Goal: Task Accomplishment & Management: Manage account settings

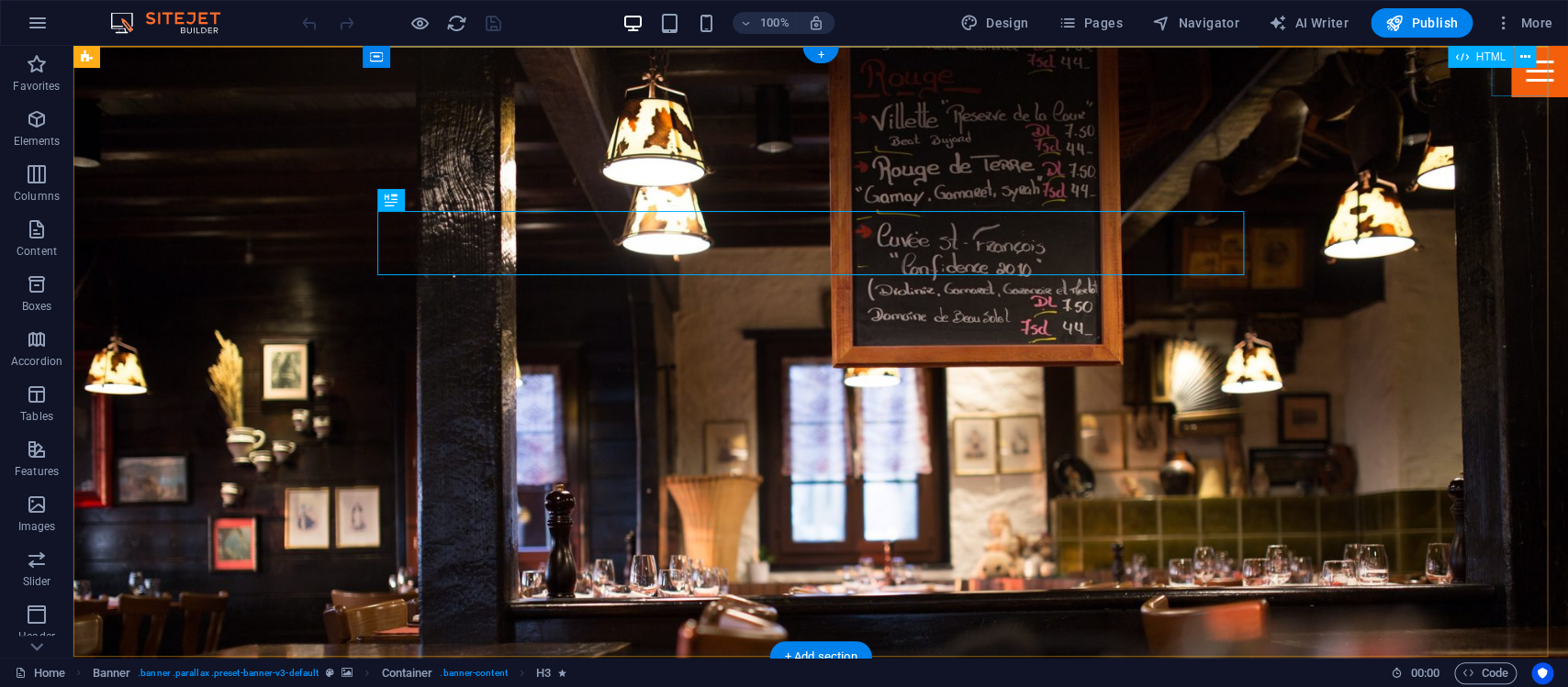
click at [1511, 77] on div "Menu" at bounding box center [1540, 71] width 57 height 50
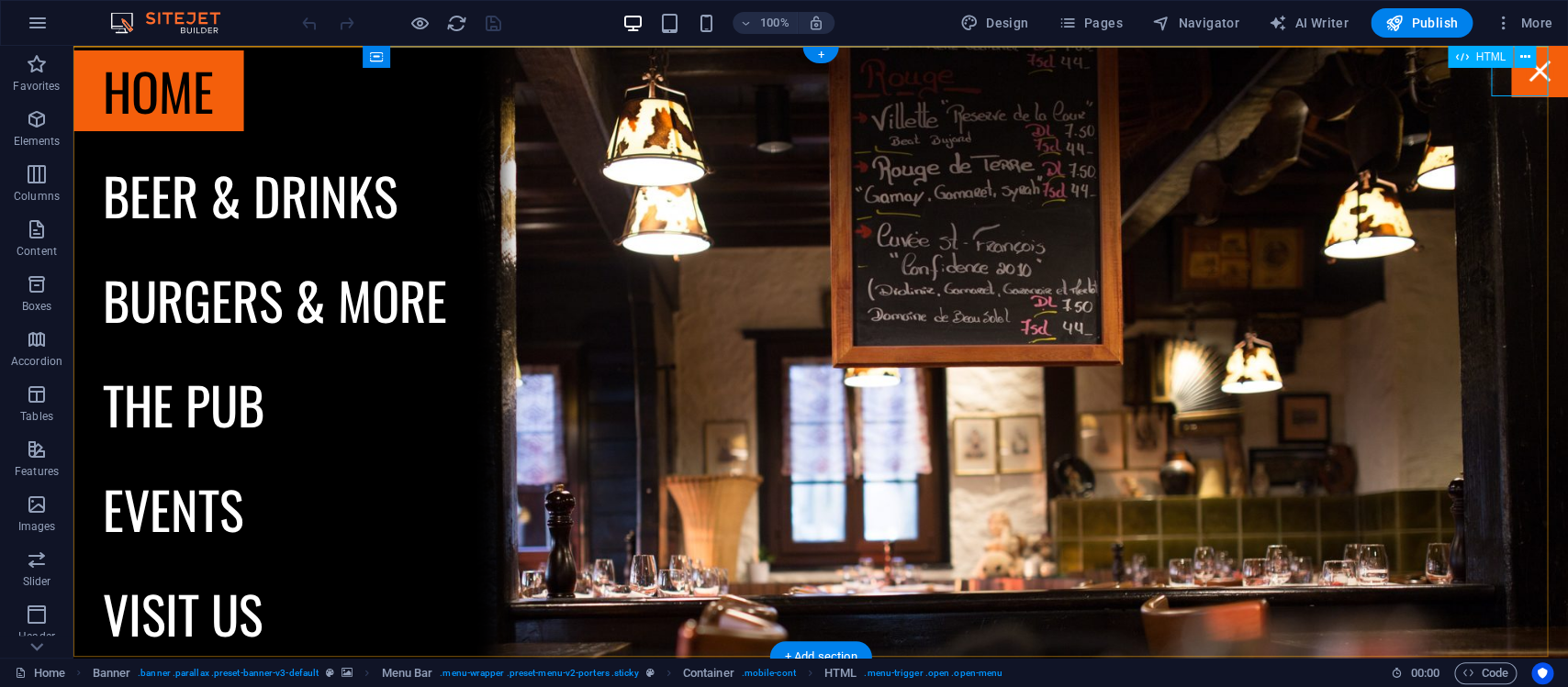
click at [1511, 75] on div "Menu" at bounding box center [1540, 71] width 57 height 50
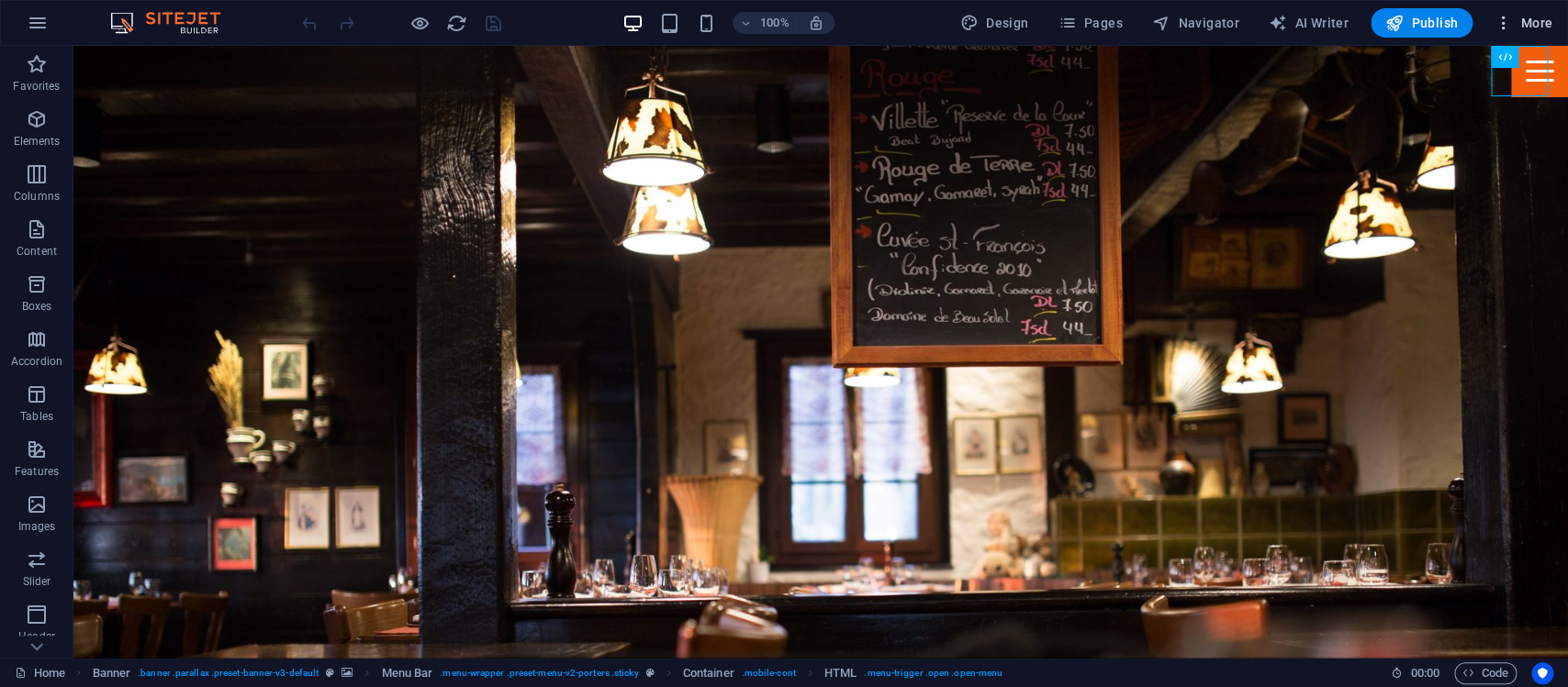
click at [1523, 22] on span "More" at bounding box center [1523, 23] width 58 height 19
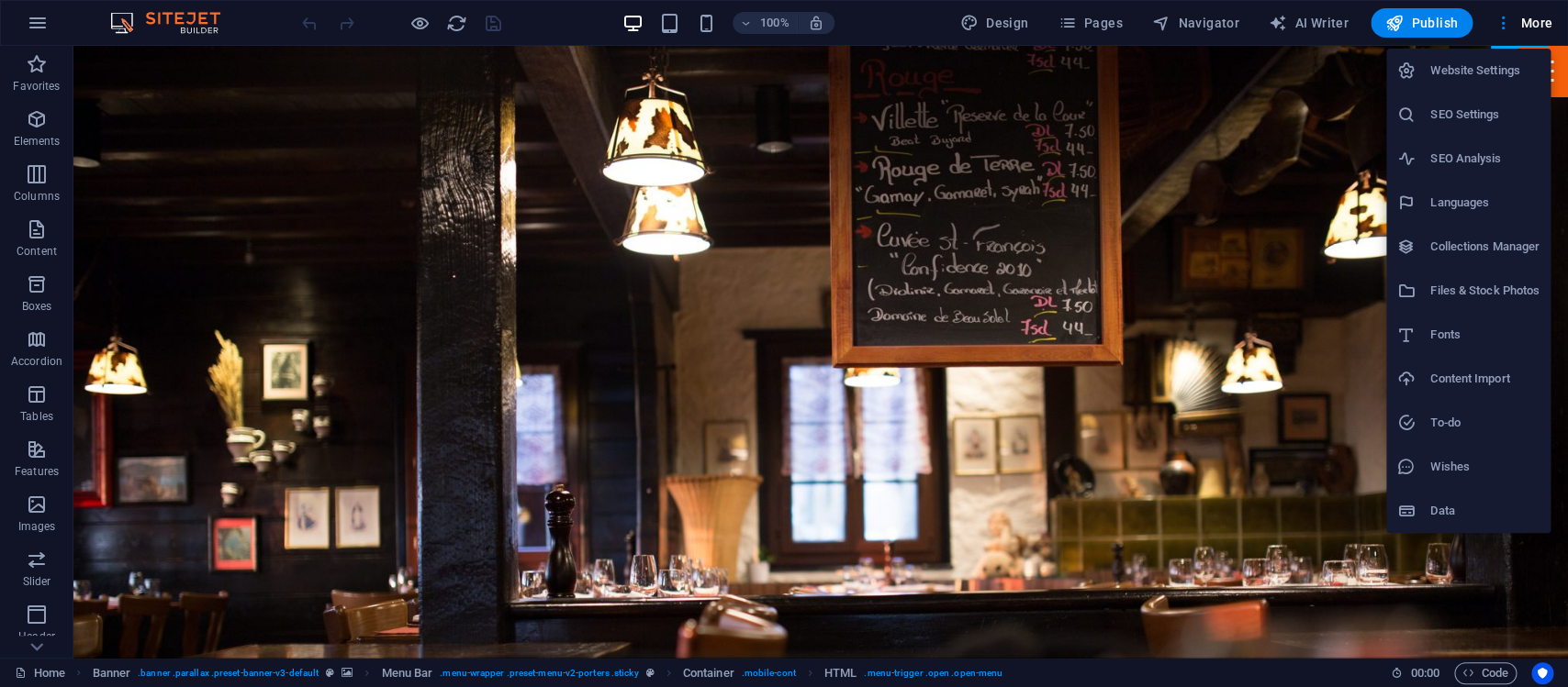
click at [1490, 111] on h6 "SEO Settings" at bounding box center [1485, 115] width 109 height 22
select select "41"
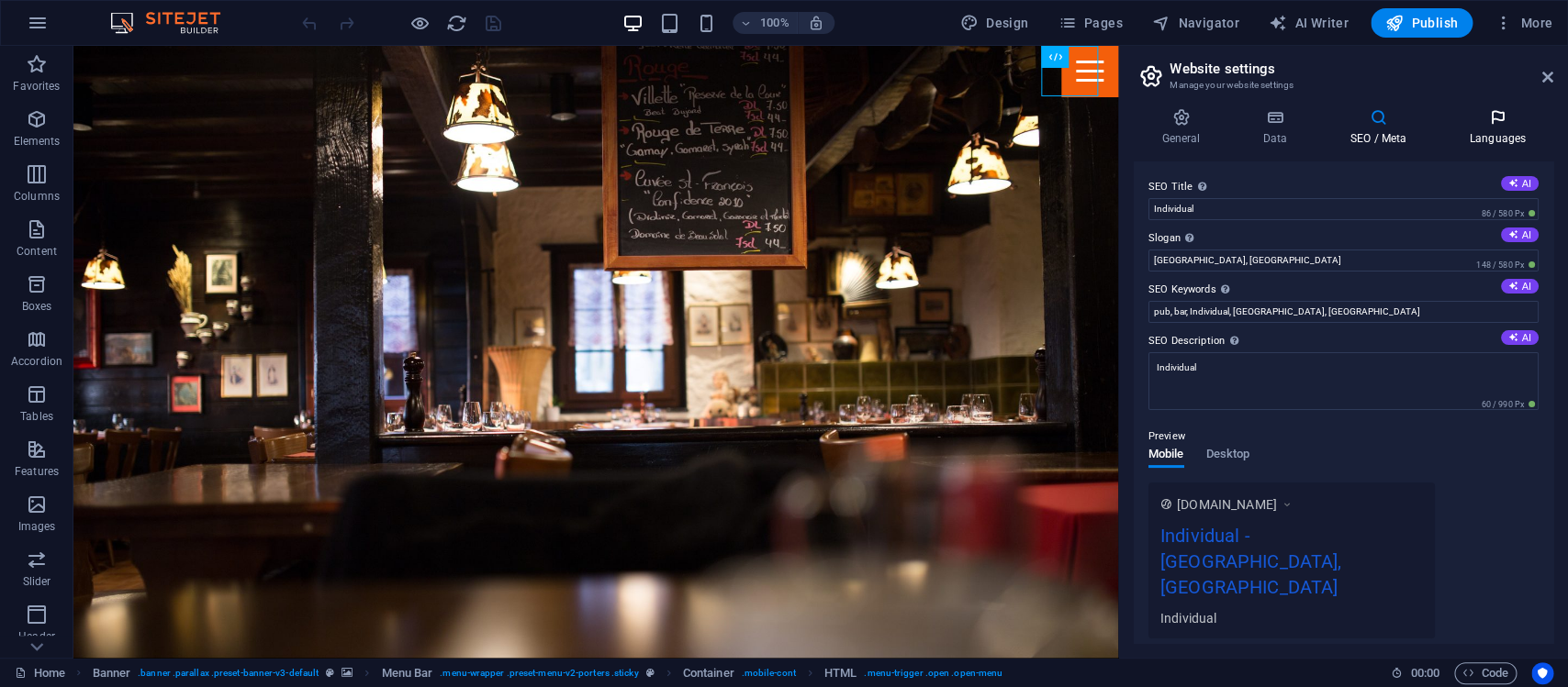
click at [1502, 124] on icon at bounding box center [1497, 117] width 112 height 19
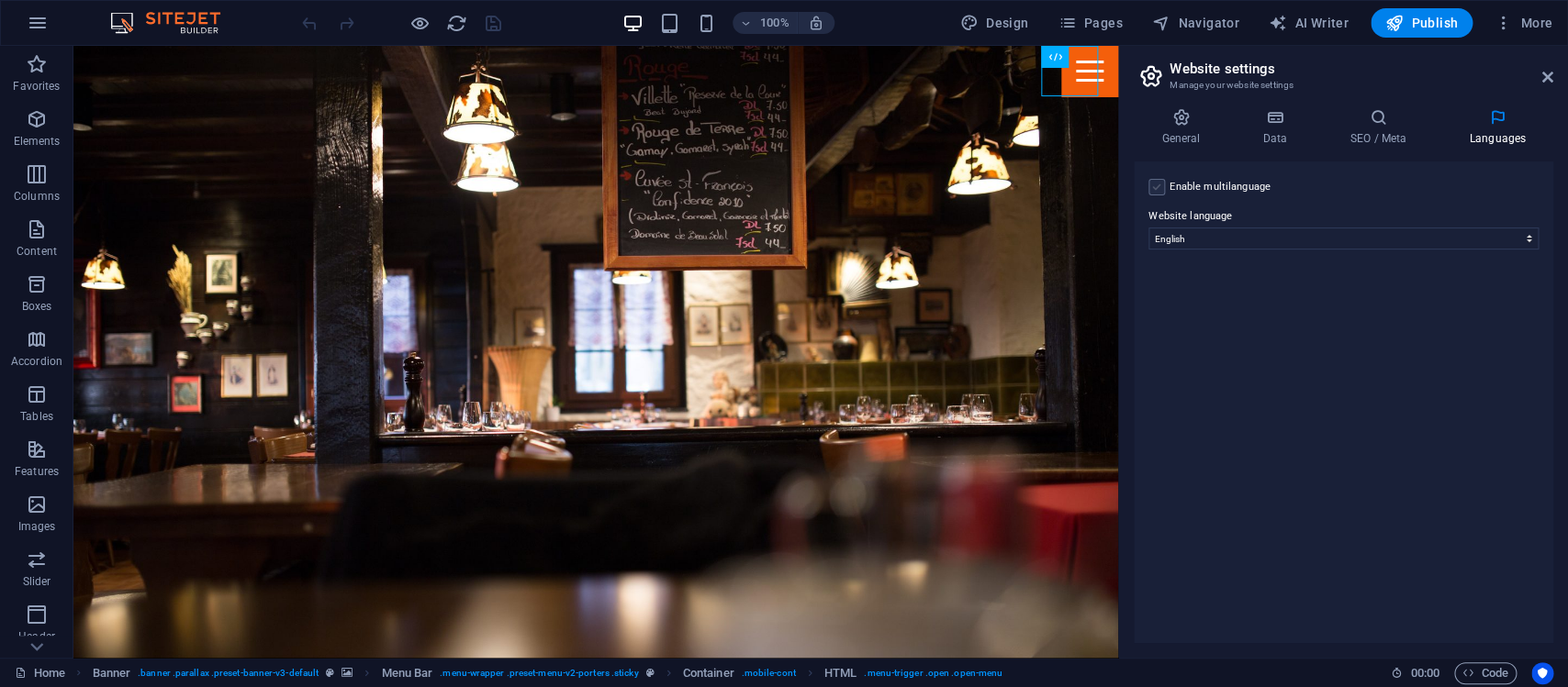
click at [1161, 185] on label at bounding box center [1157, 186] width 17 height 17
click at [0, 0] on input "Enable multilanguage To disable multilanguage delete all languages until only o…" at bounding box center [0, 0] width 0 height 0
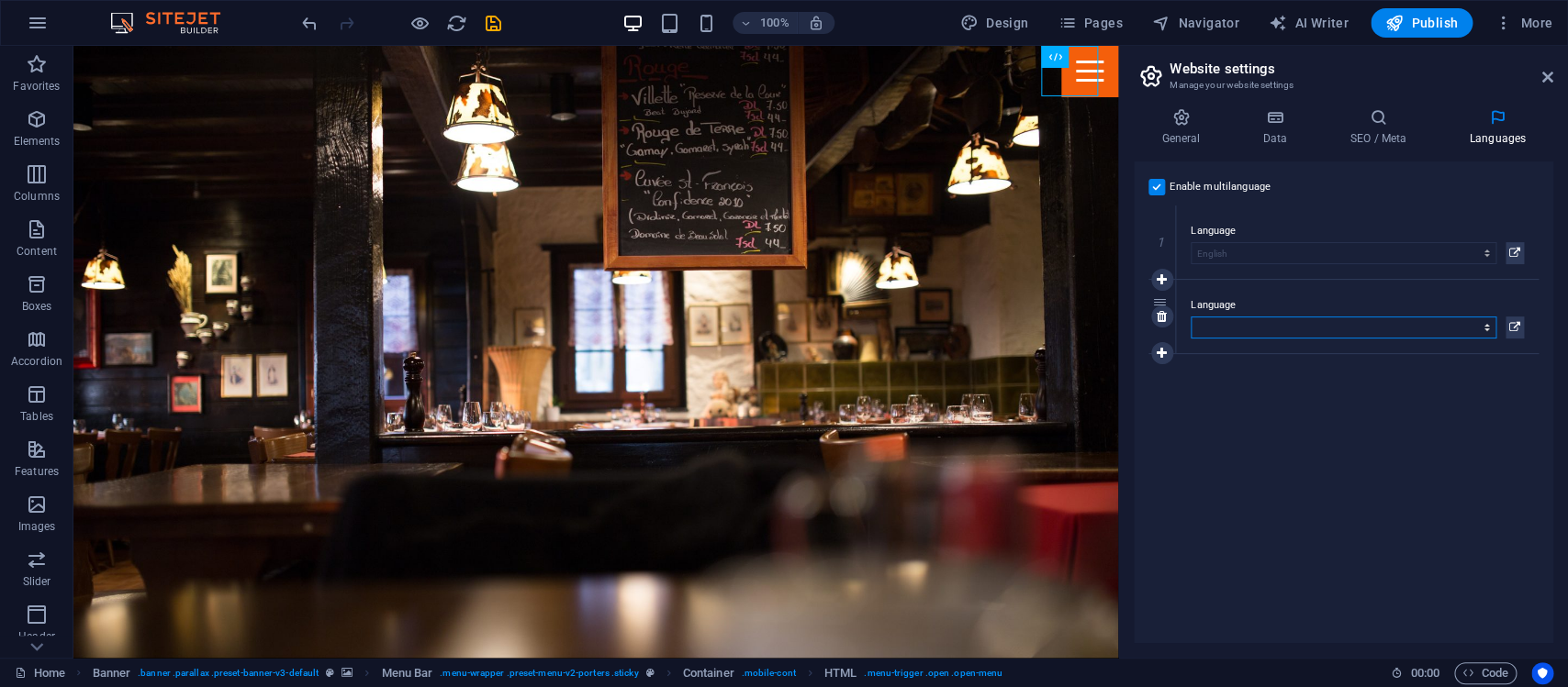
select select "70"
click option "Indonesian" at bounding box center [0, 0] width 0 height 0
click at [1158, 354] on icon at bounding box center [1162, 352] width 10 height 13
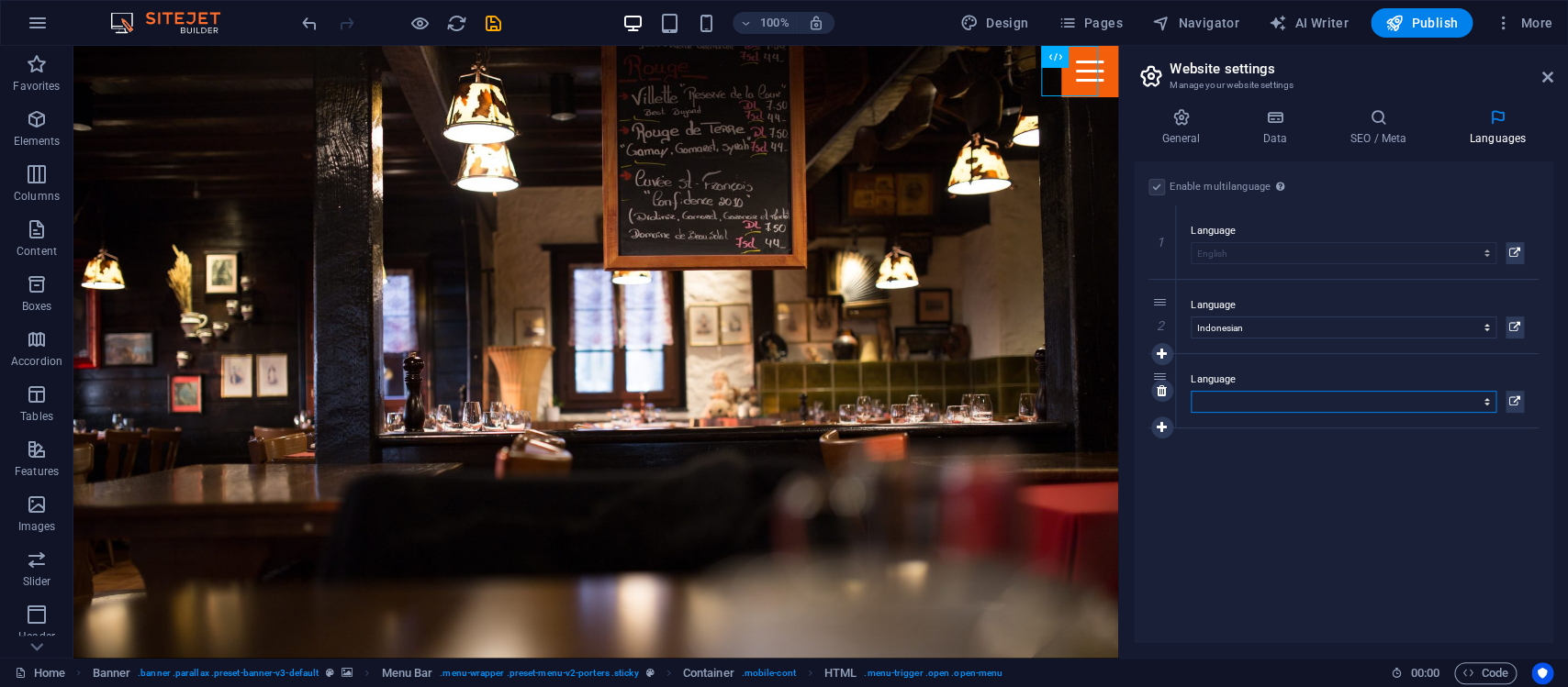
click at [1487, 398] on select "Abkhazian Afar Afrikaans Akan Albanian Amharic Arabic Aragonese Armenian Assame…" at bounding box center [1343, 401] width 305 height 22
select select "30"
click option "Chinese" at bounding box center [0, 0] width 0 height 0
click at [1307, 482] on div "Enable multilanguage To disable multilanguage delete all languages until only o…" at bounding box center [1343, 402] width 419 height 482
click at [1547, 78] on icon at bounding box center [1547, 77] width 11 height 15
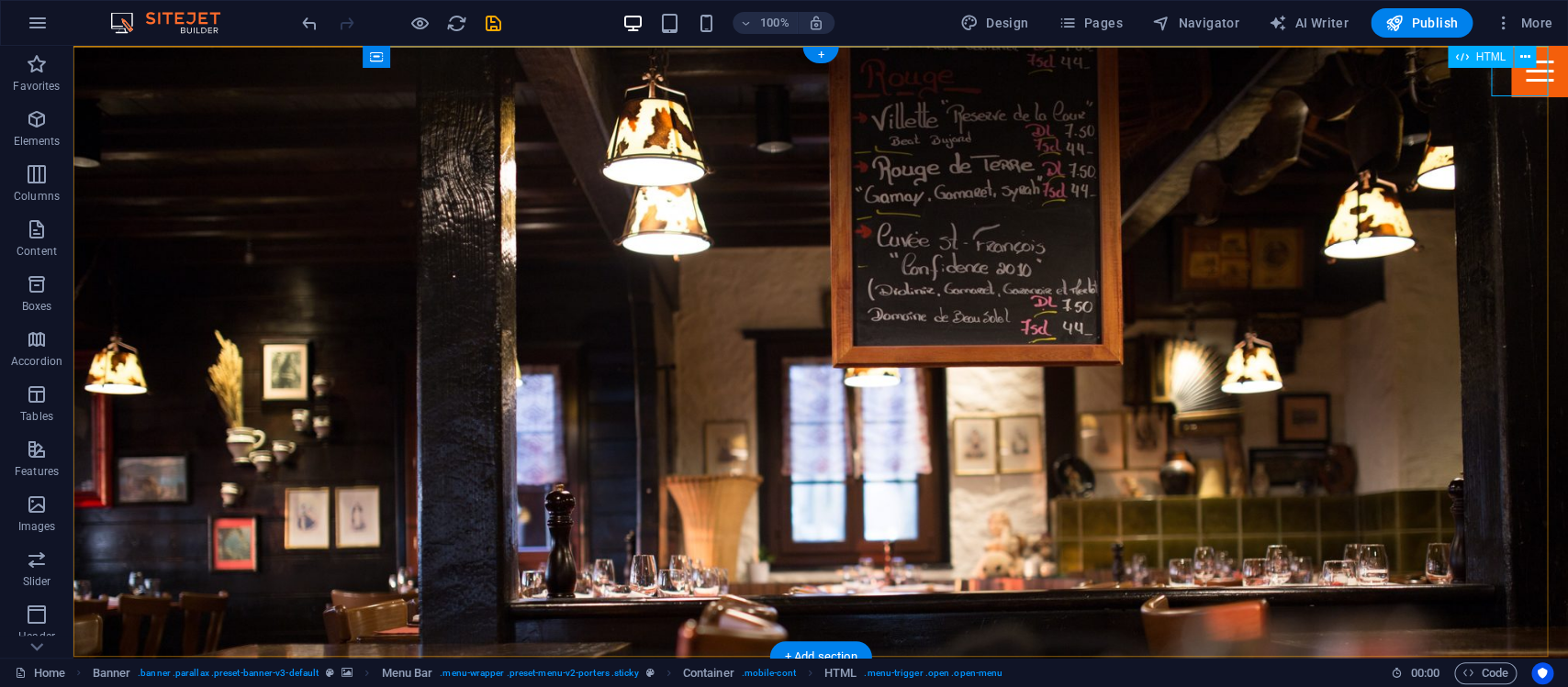
click at [1522, 82] on div "Menu" at bounding box center [1540, 71] width 57 height 50
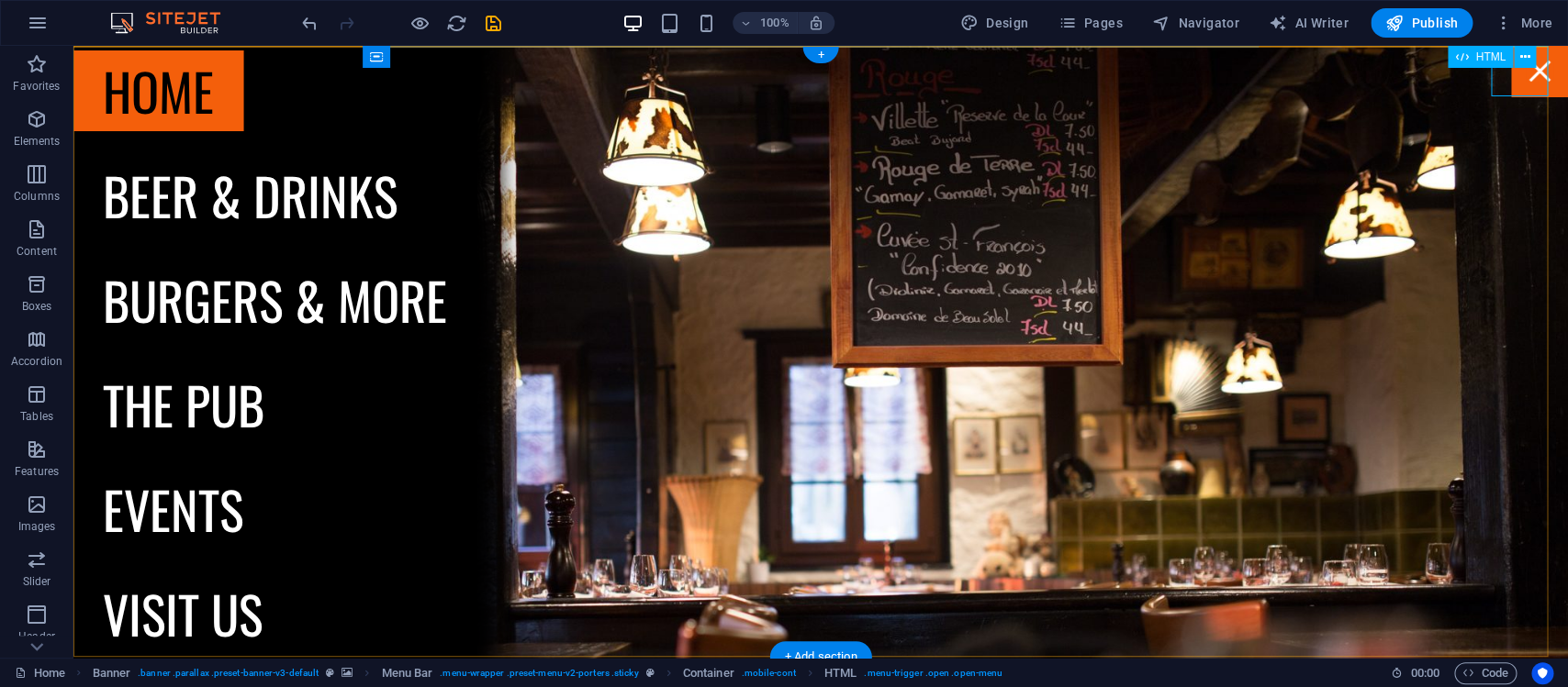
click at [1522, 82] on div "Menu" at bounding box center [1540, 71] width 57 height 50
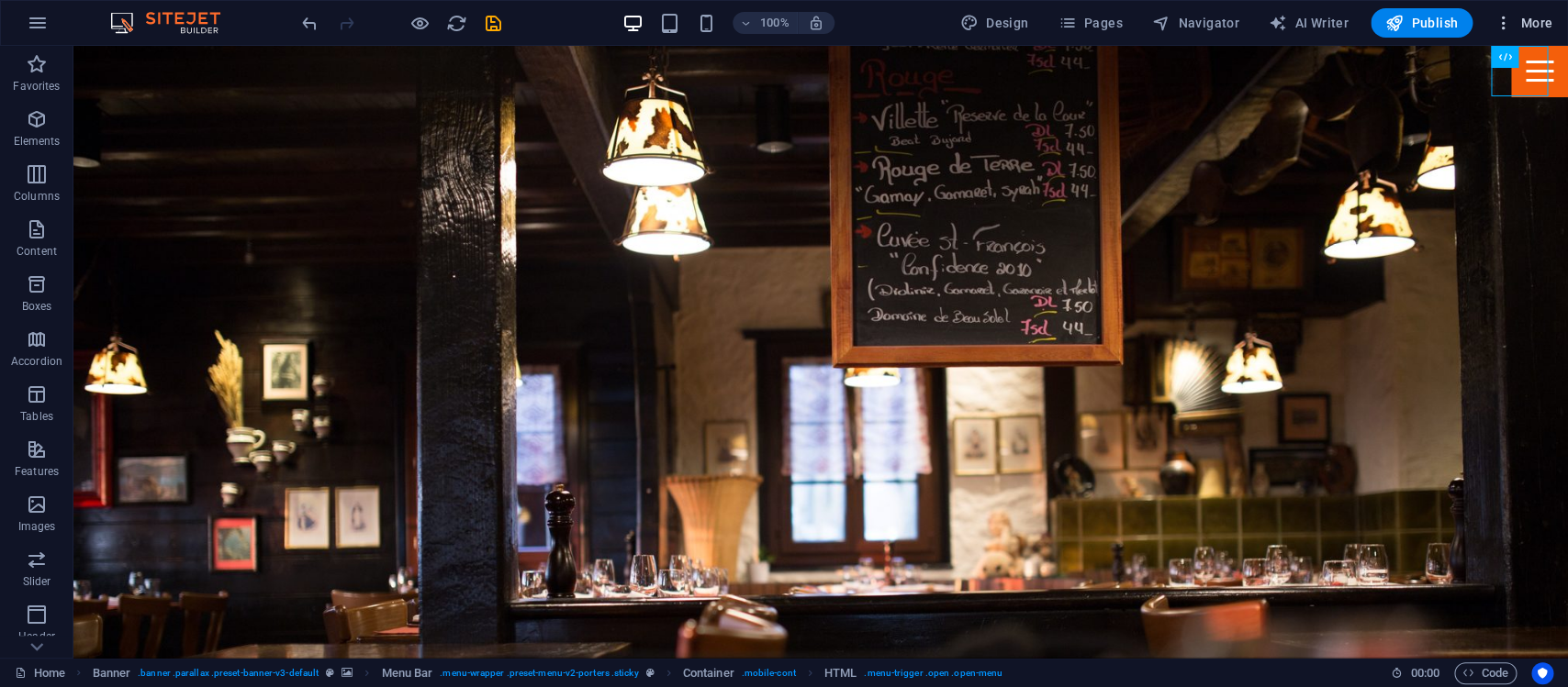
click at [1530, 18] on span "More" at bounding box center [1523, 23] width 58 height 19
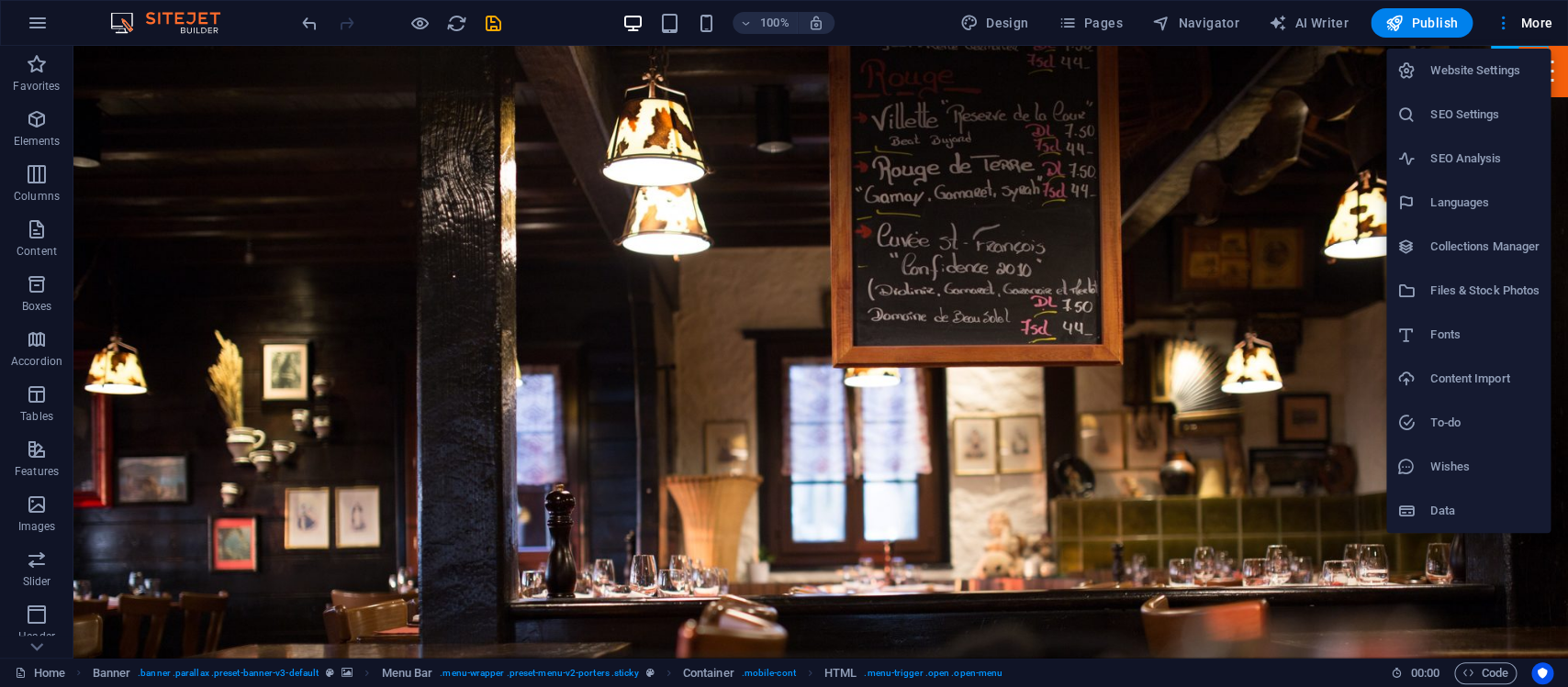
click at [1501, 72] on h6 "Website Settings" at bounding box center [1485, 71] width 109 height 22
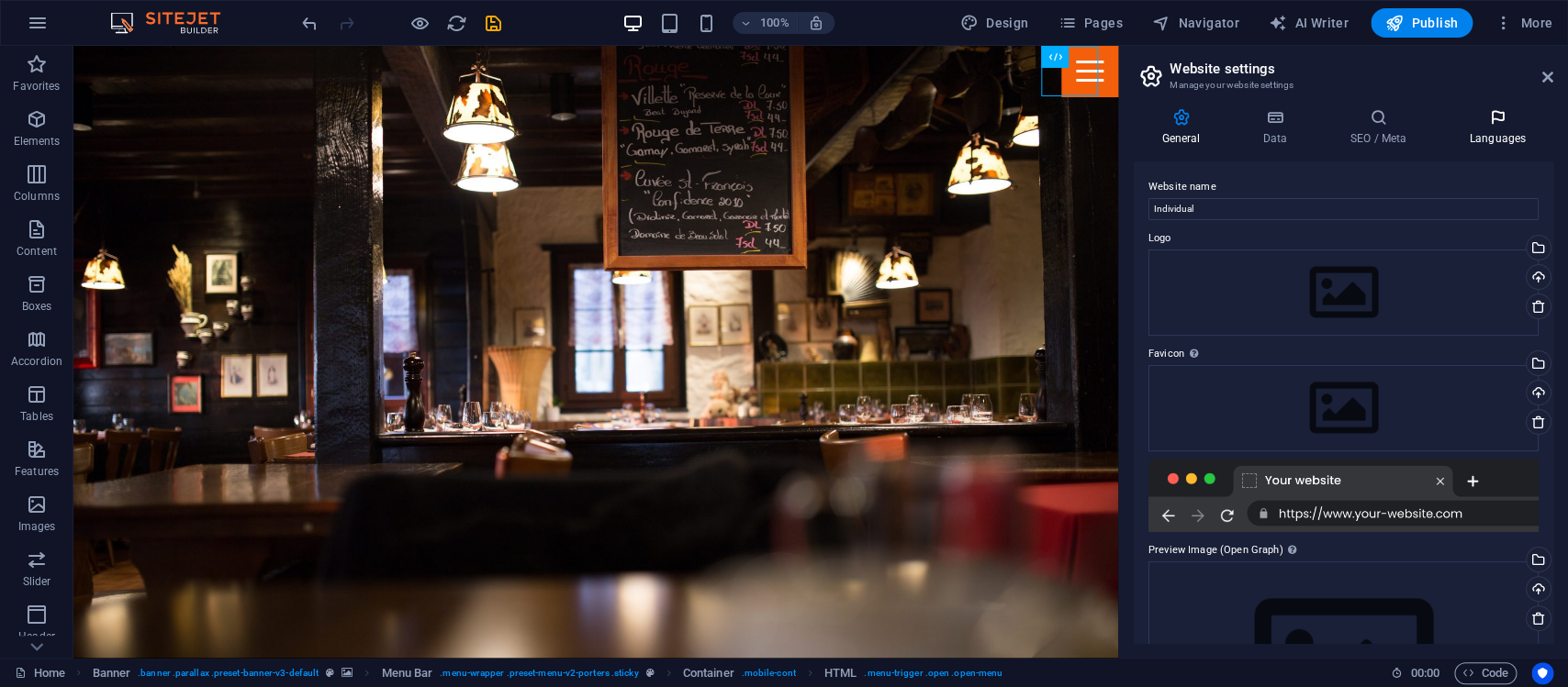
click at [1497, 124] on icon at bounding box center [1497, 117] width 112 height 19
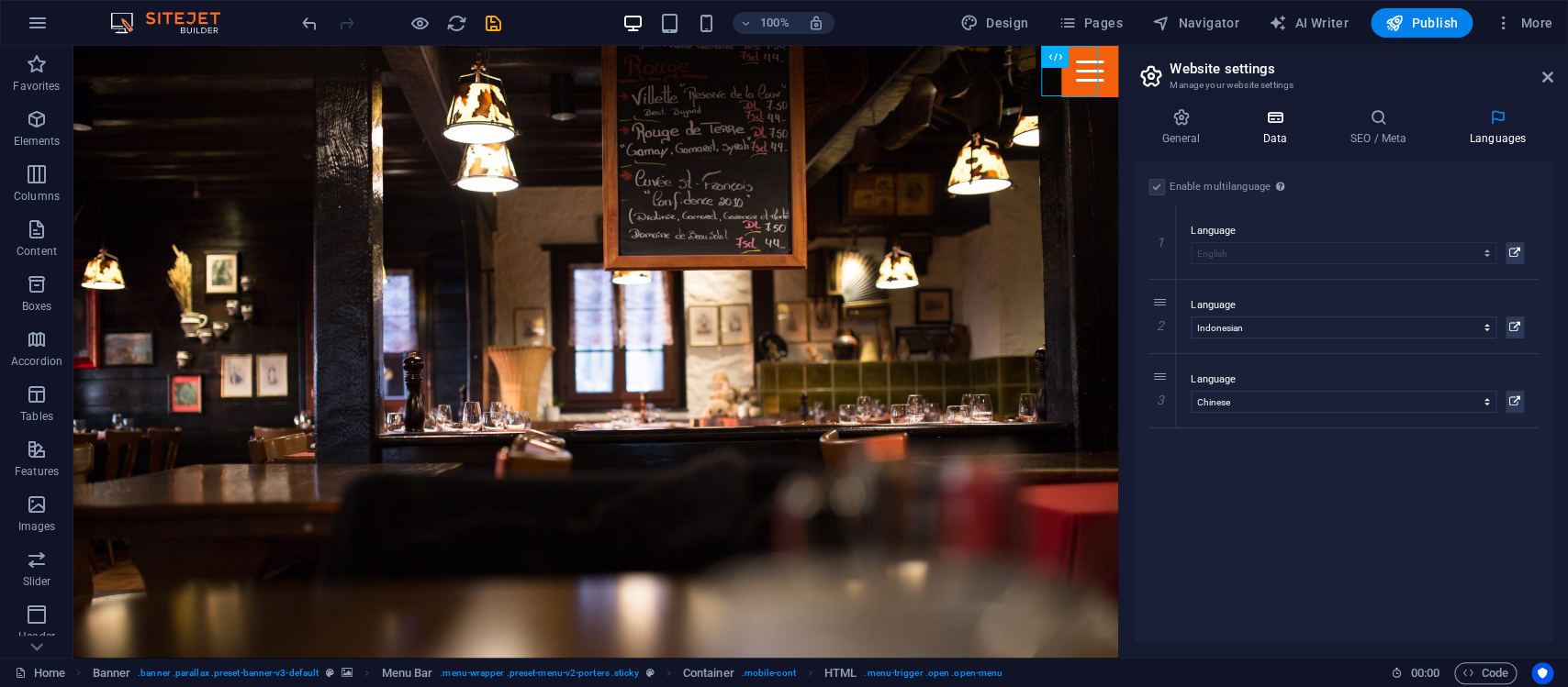
click at [1285, 130] on h4 "Data" at bounding box center [1278, 127] width 87 height 38
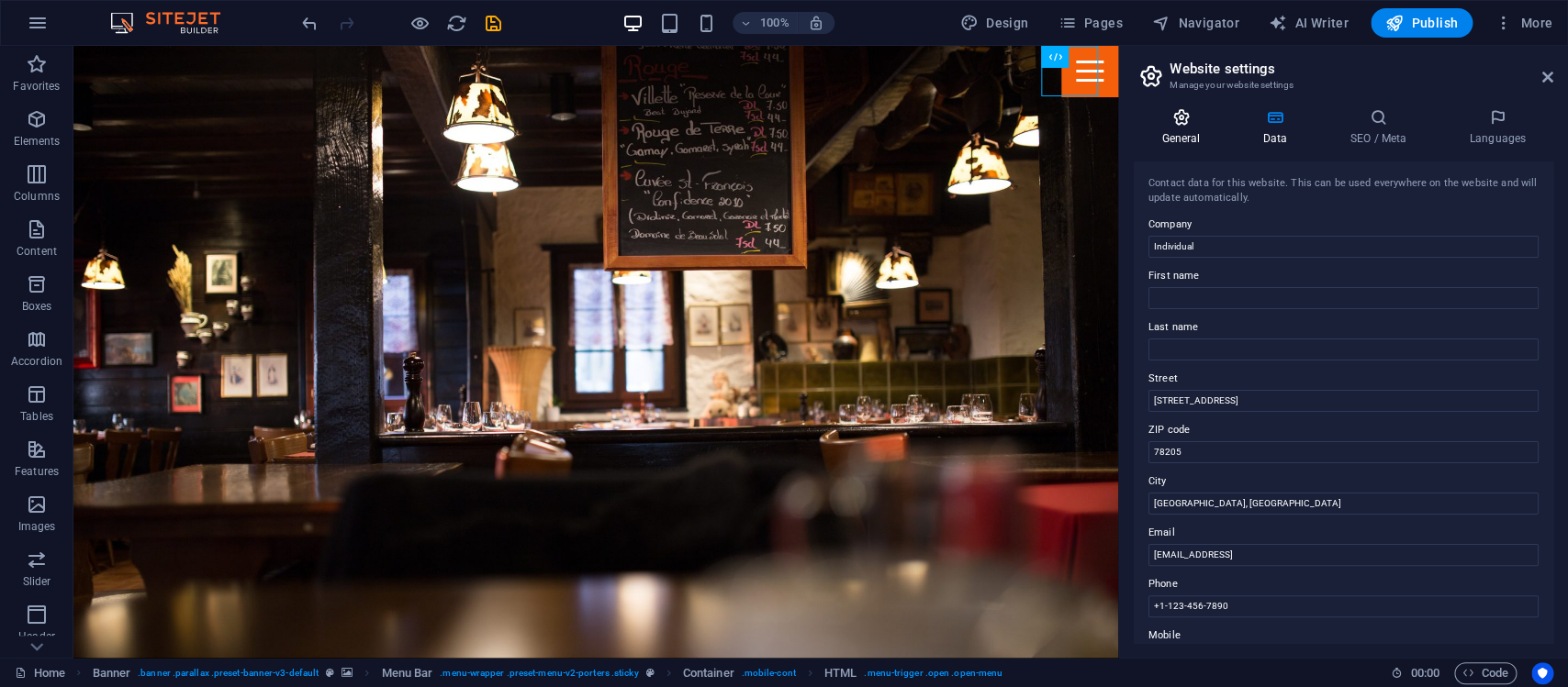
click at [1189, 130] on h4 "General" at bounding box center [1184, 127] width 101 height 38
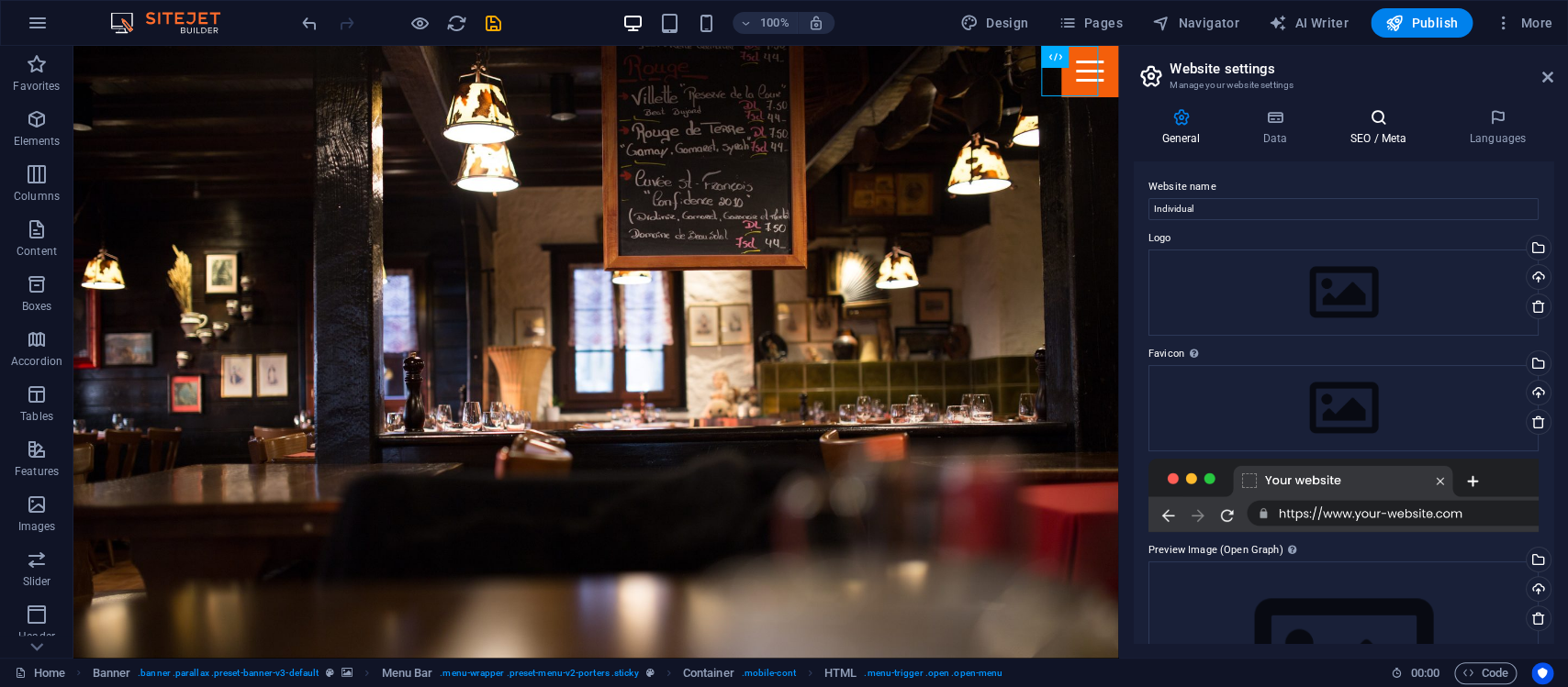
click at [1400, 132] on h4 "SEO / Meta" at bounding box center [1381, 127] width 120 height 38
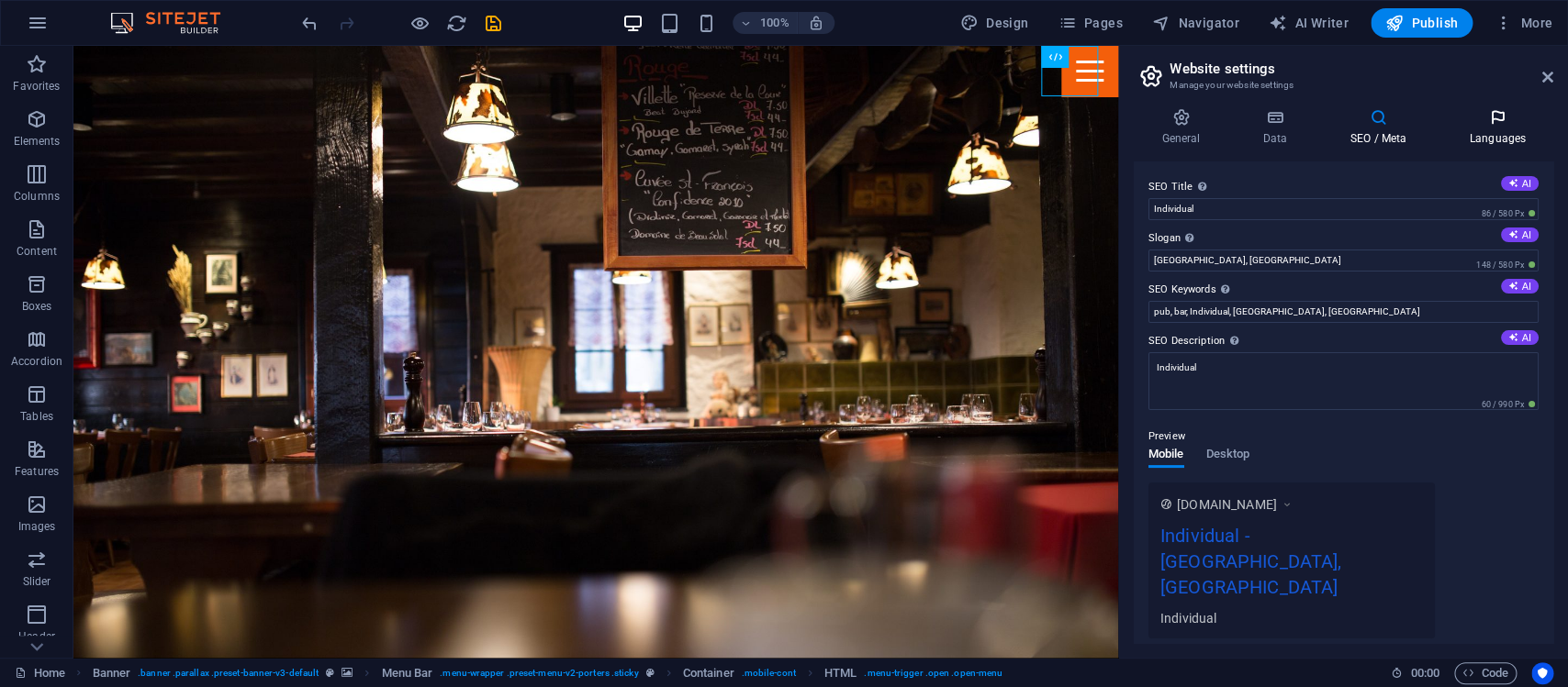
click at [1514, 127] on icon at bounding box center [1497, 117] width 112 height 19
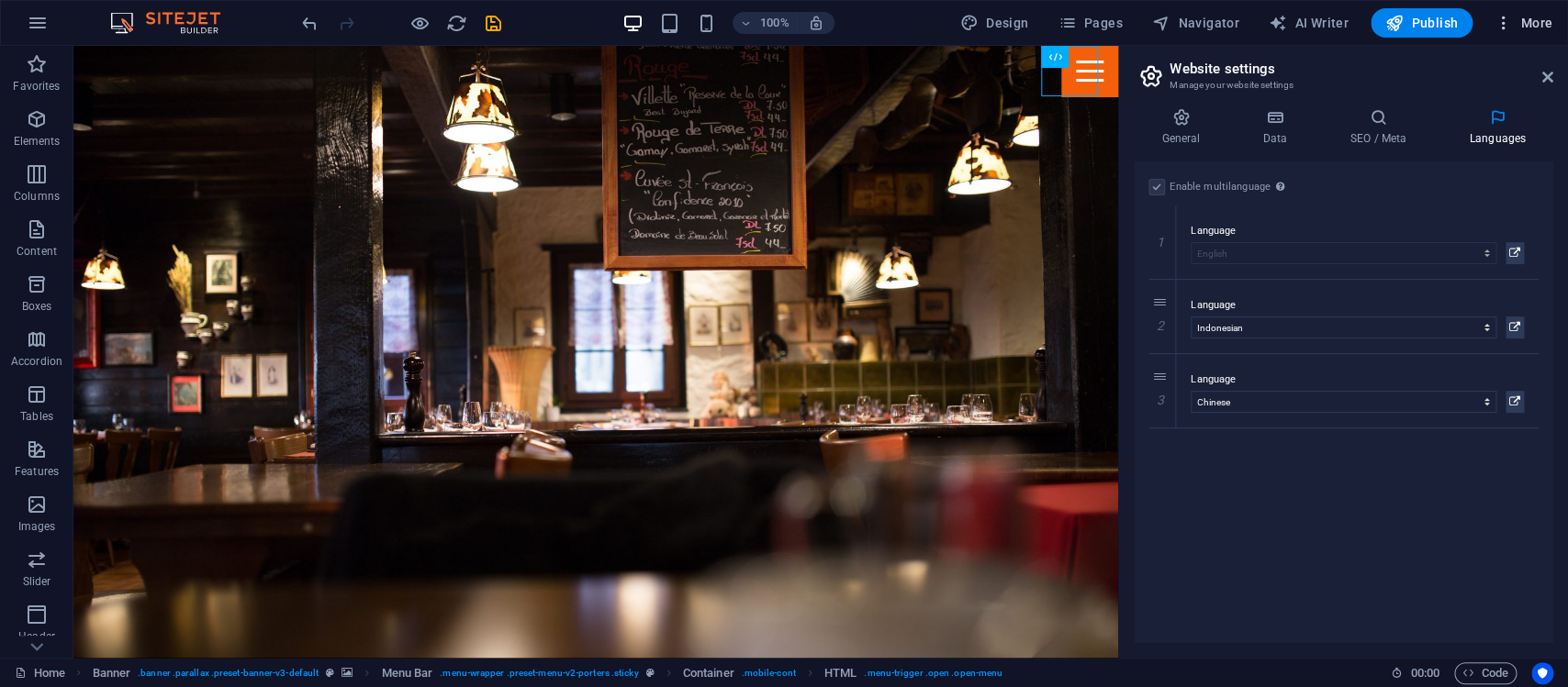
click at [1524, 26] on span "More" at bounding box center [1523, 23] width 58 height 19
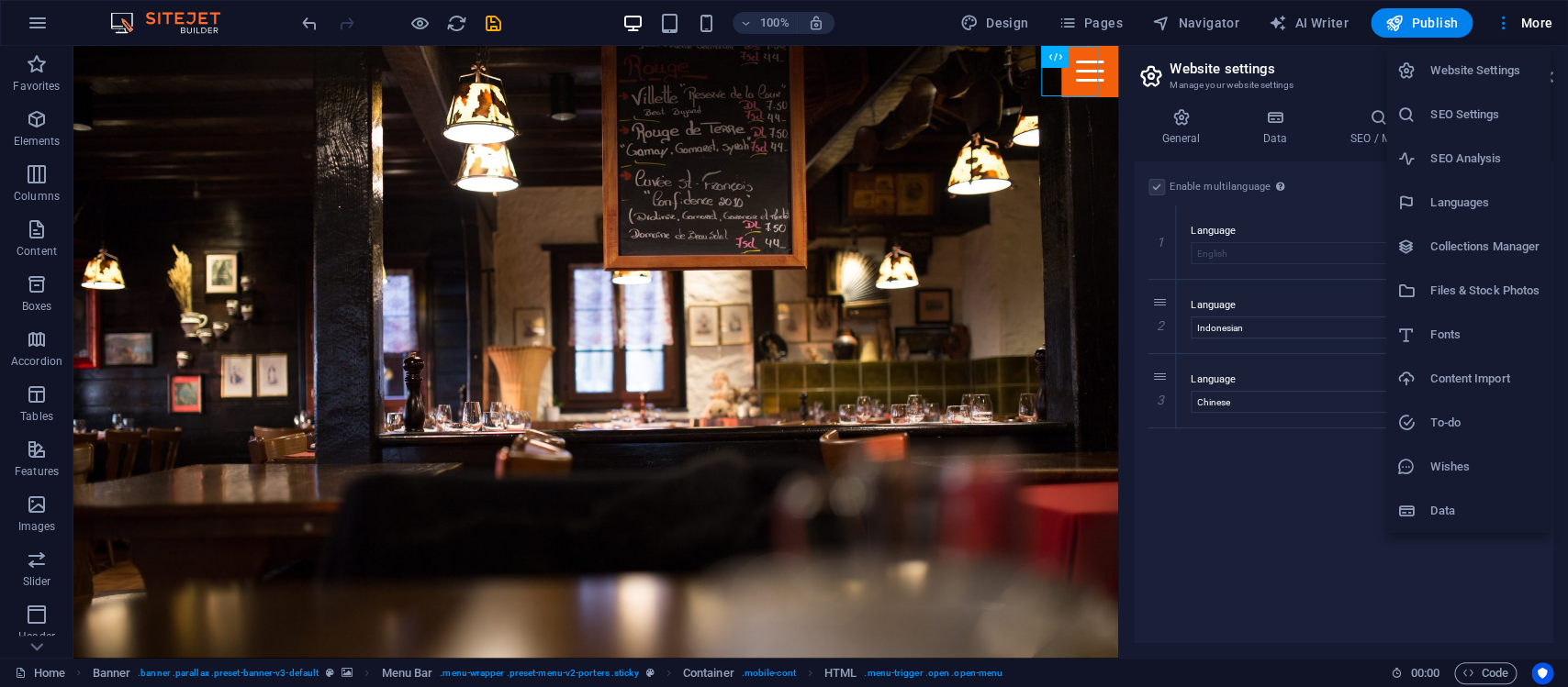
click at [1479, 164] on h6 "SEO Analysis" at bounding box center [1485, 159] width 109 height 22
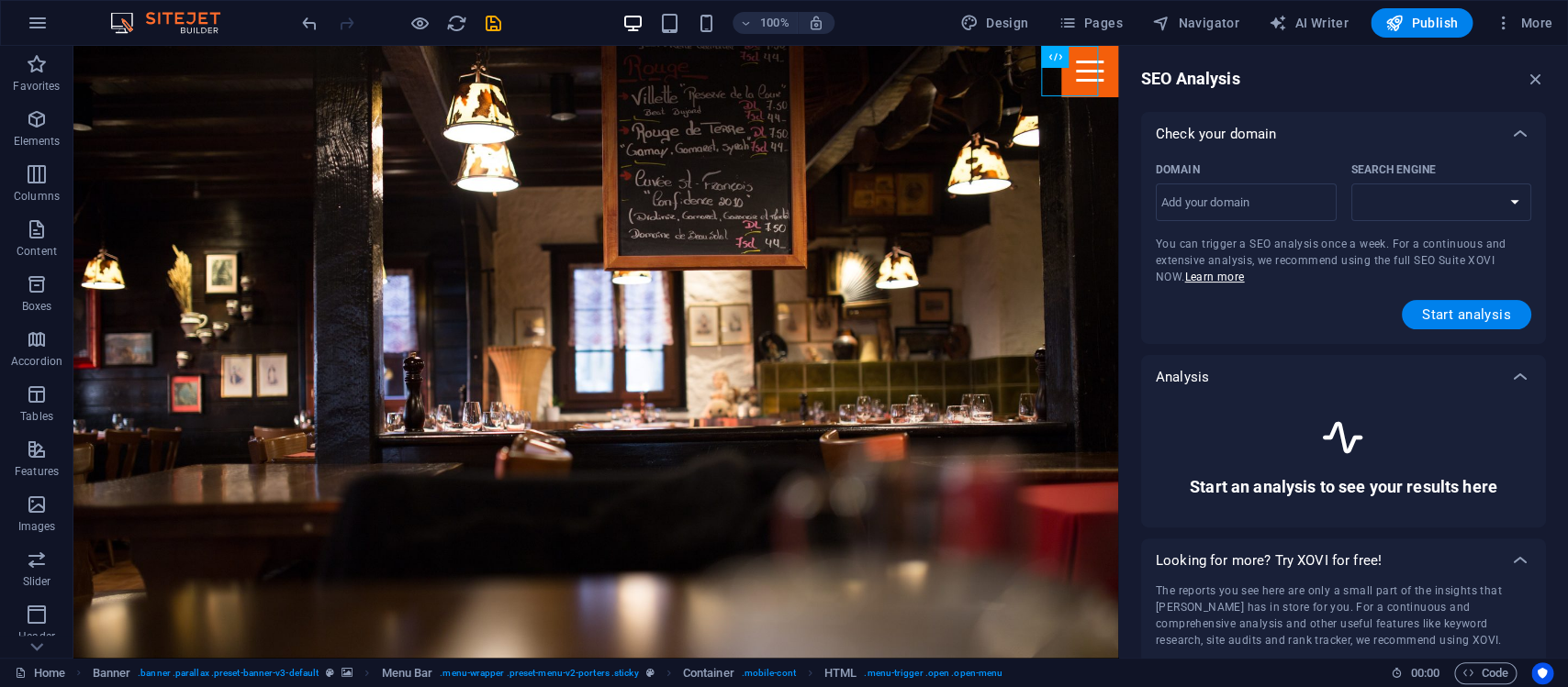
select select "[DOMAIN_NAME]"
click at [1538, 14] on button "More" at bounding box center [1524, 23] width 73 height 29
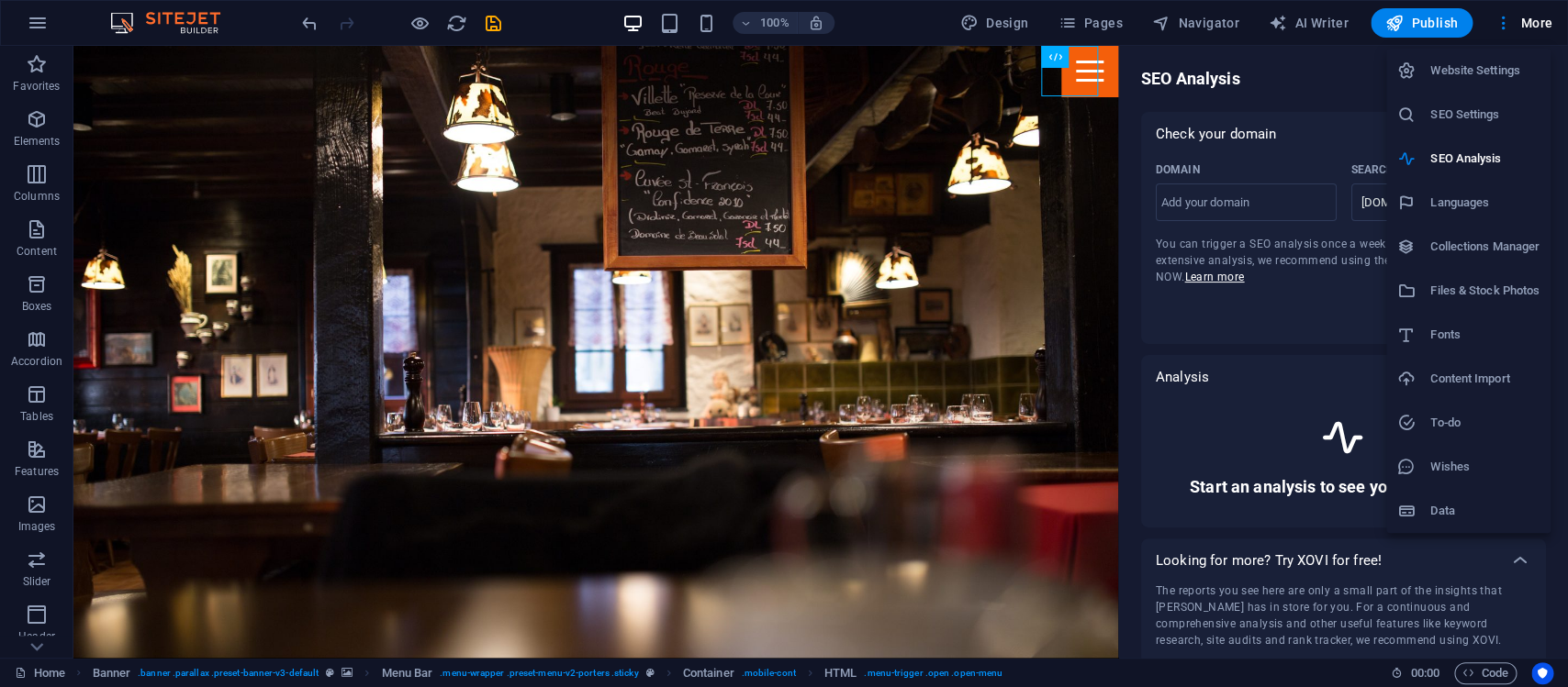
click at [1516, 73] on h6 "Website Settings" at bounding box center [1485, 71] width 109 height 22
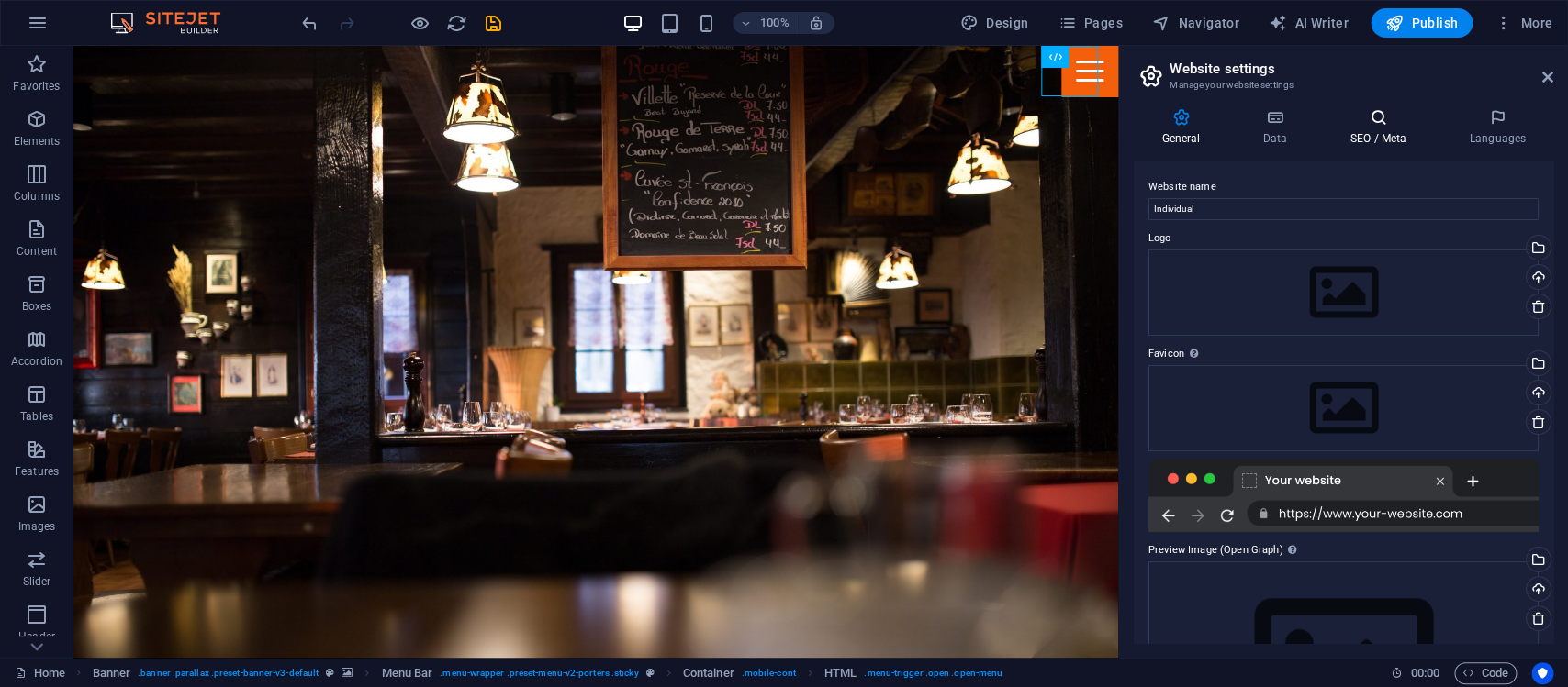
click at [1404, 133] on h4 "SEO / Meta" at bounding box center [1381, 127] width 120 height 38
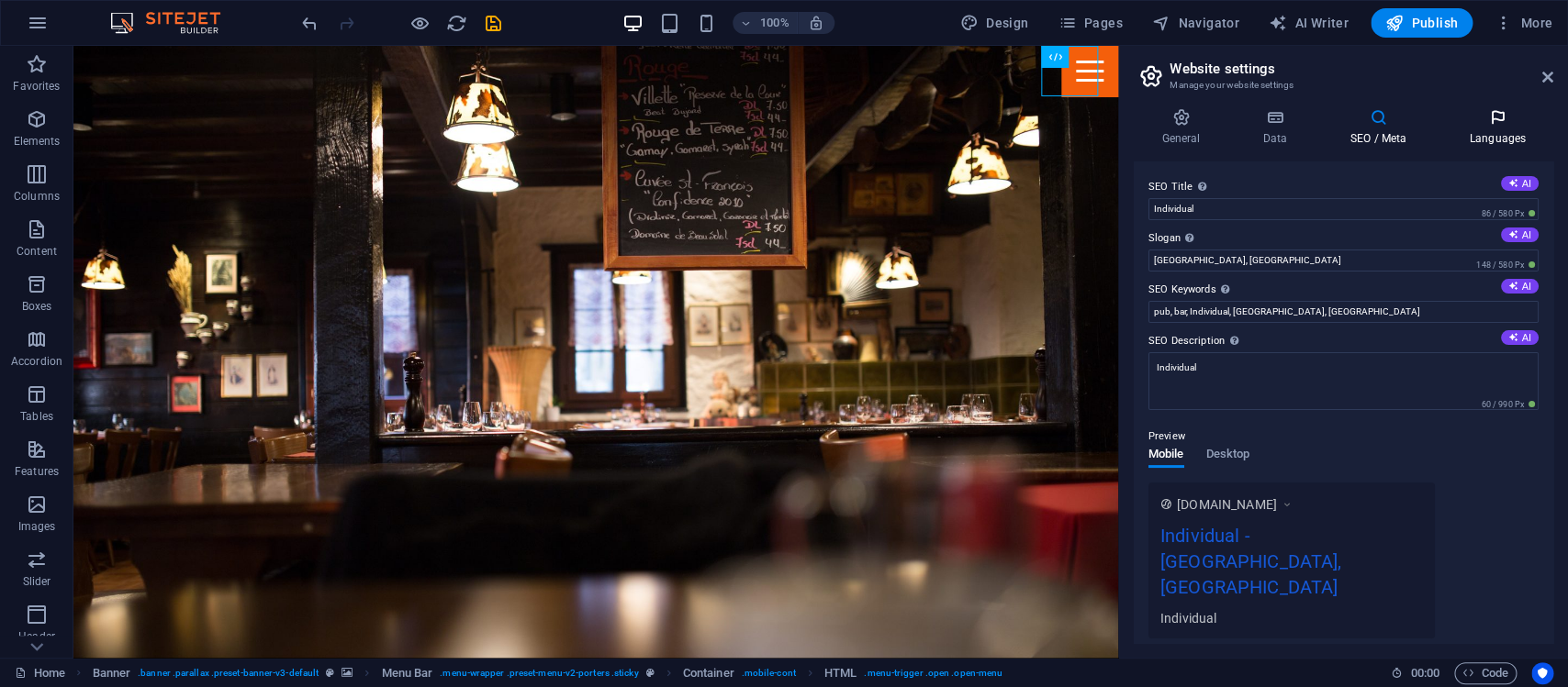
click at [1487, 128] on h4 "Languages" at bounding box center [1497, 127] width 112 height 38
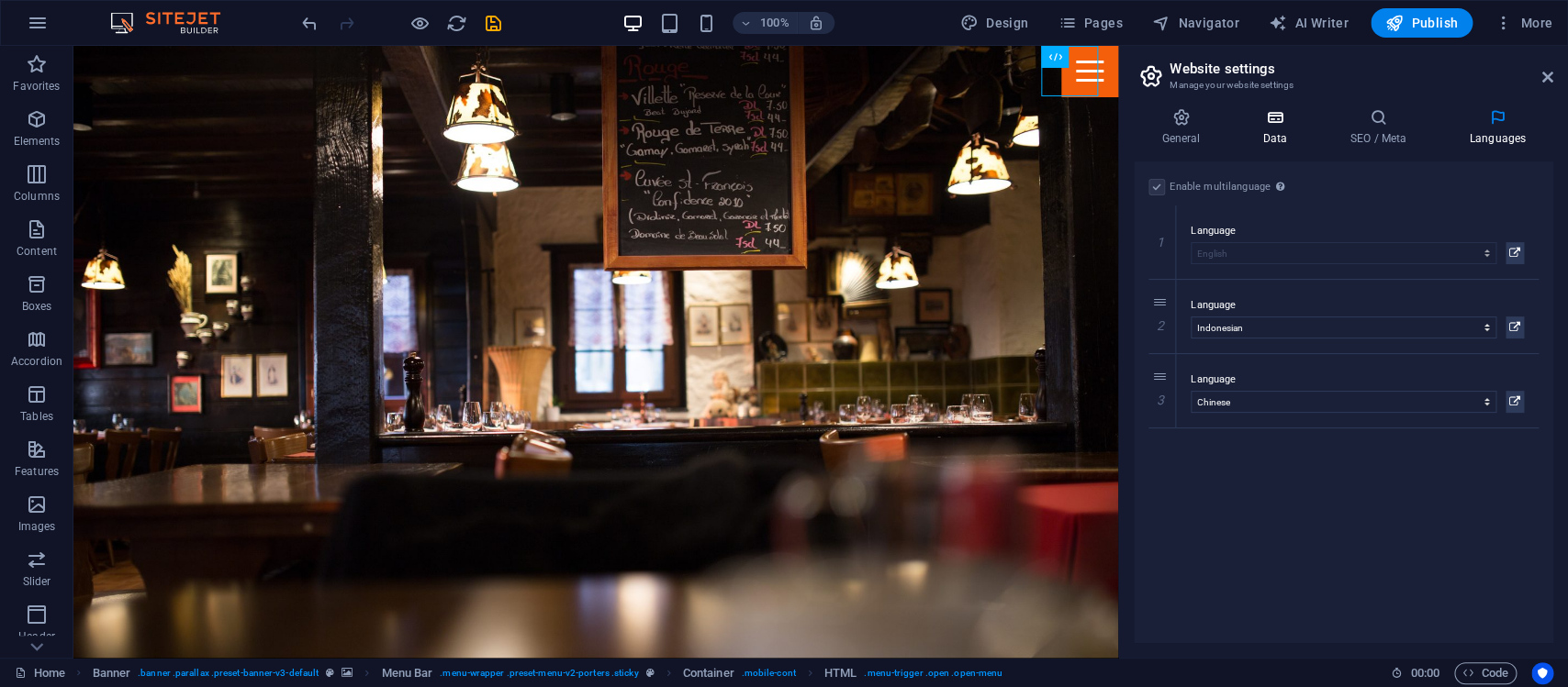
click at [1284, 128] on h4 "Data" at bounding box center [1278, 127] width 87 height 38
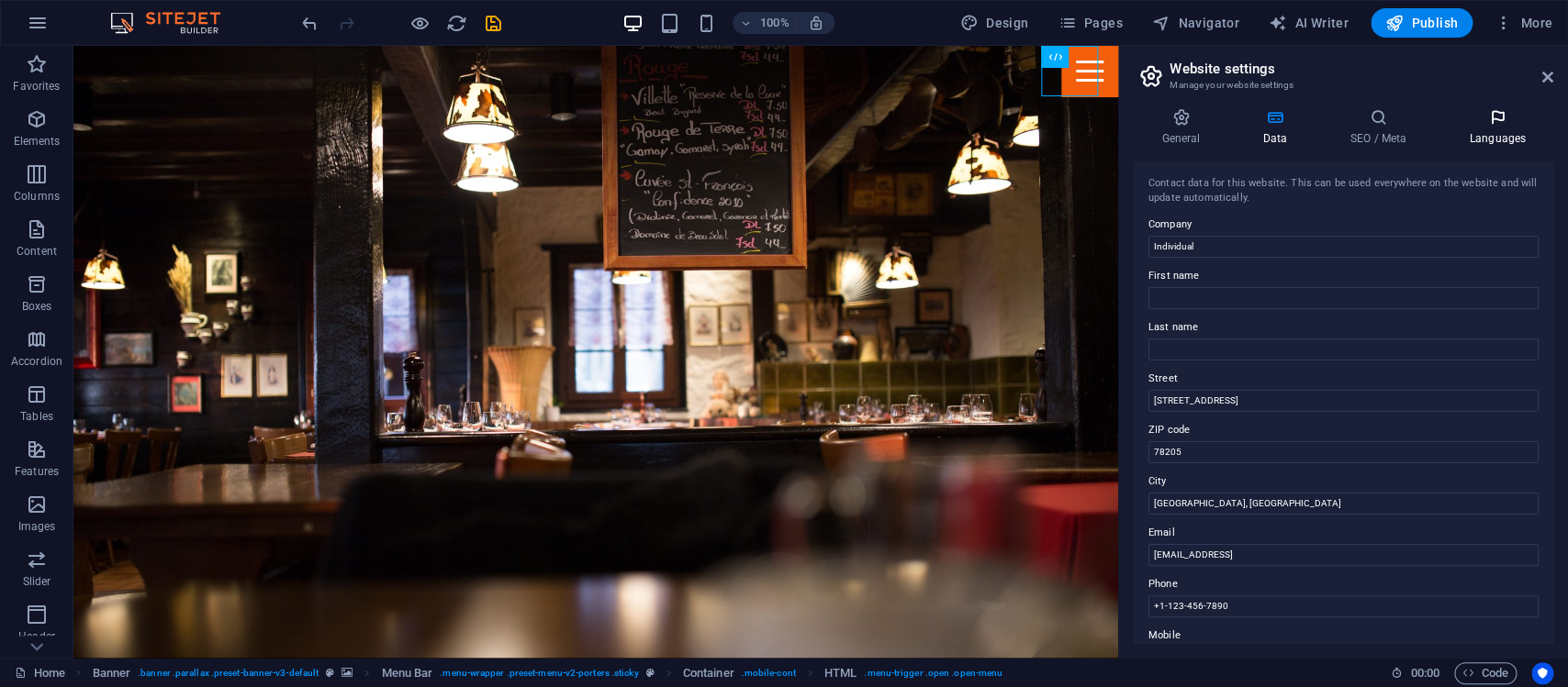
click at [1472, 120] on icon at bounding box center [1497, 117] width 112 height 19
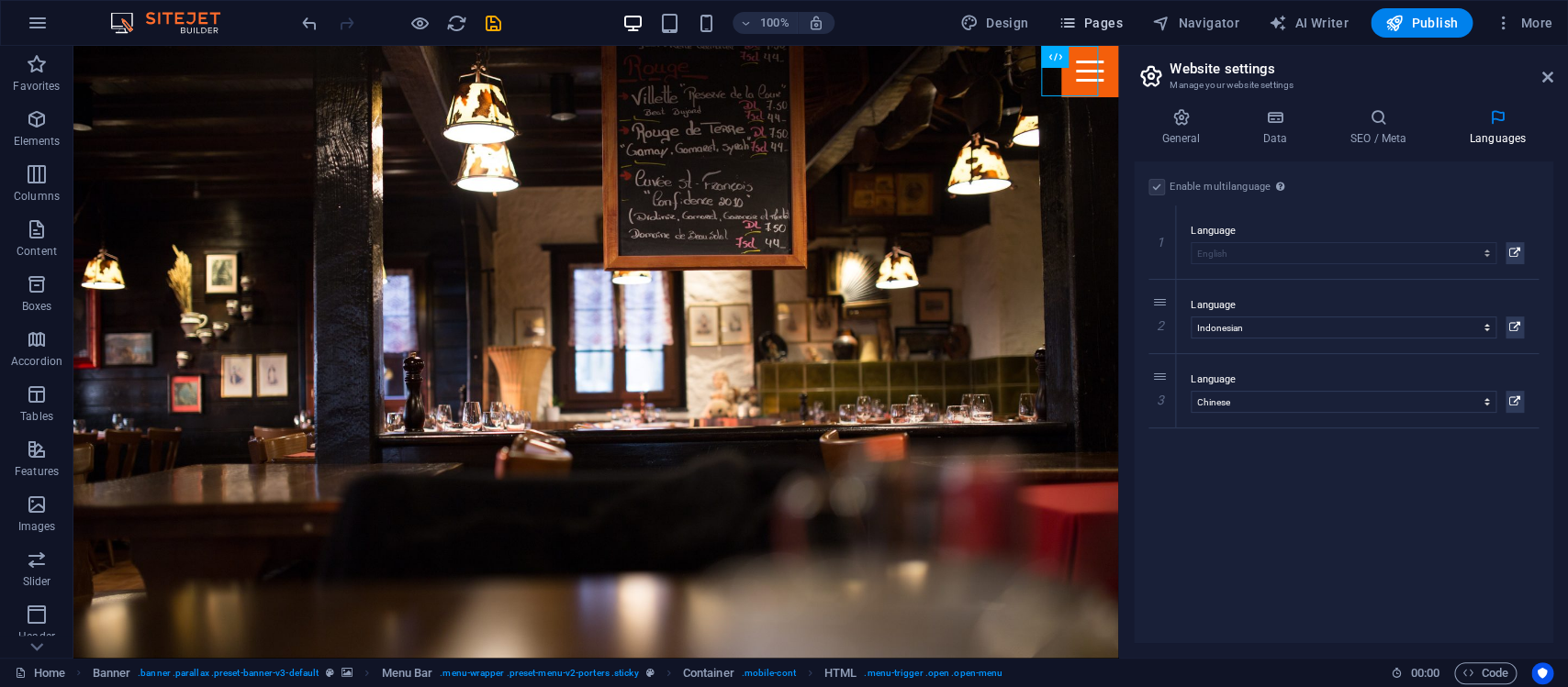
click at [1109, 26] on span "Pages" at bounding box center [1089, 23] width 64 height 19
click at [1545, 74] on icon at bounding box center [1547, 77] width 11 height 15
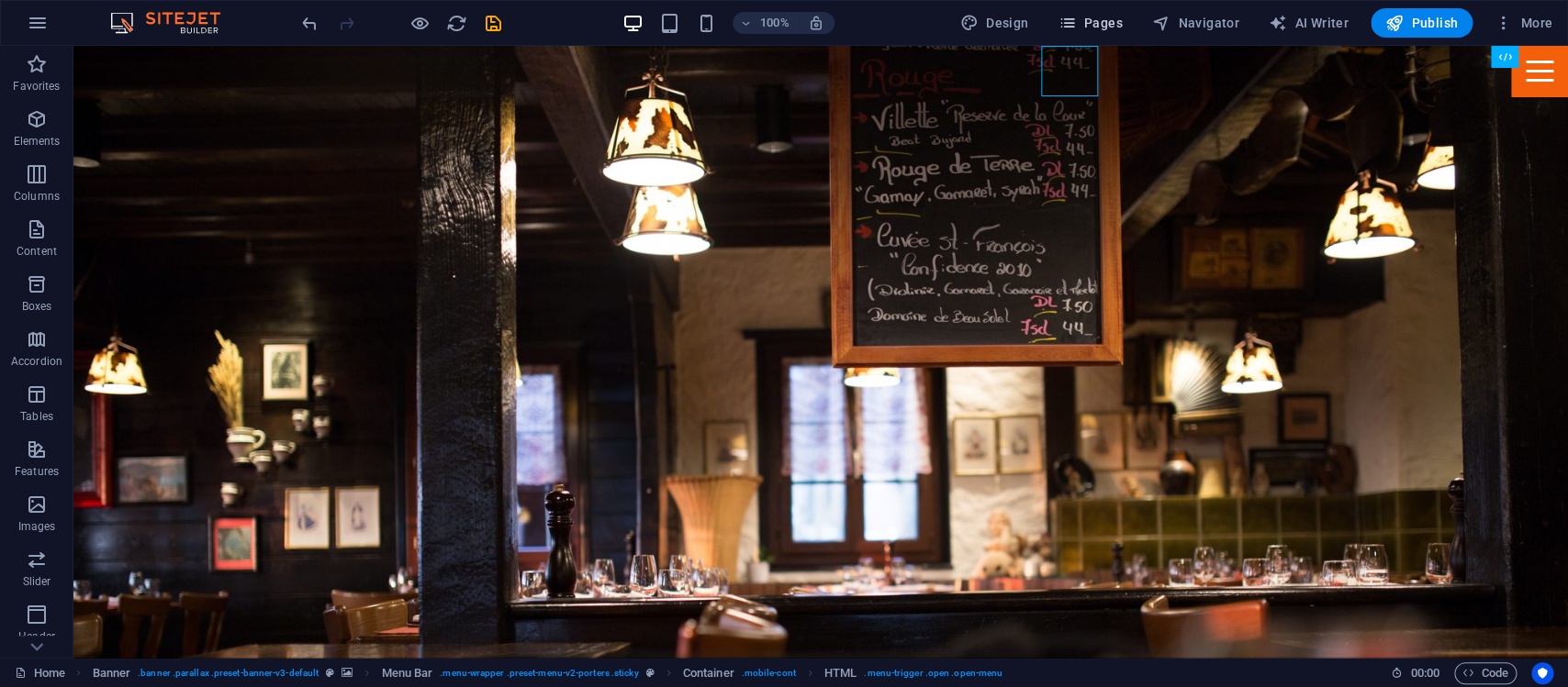
click at [1096, 18] on span "Pages" at bounding box center [1089, 23] width 64 height 19
click at [1094, 26] on span "Pages" at bounding box center [1089, 23] width 64 height 19
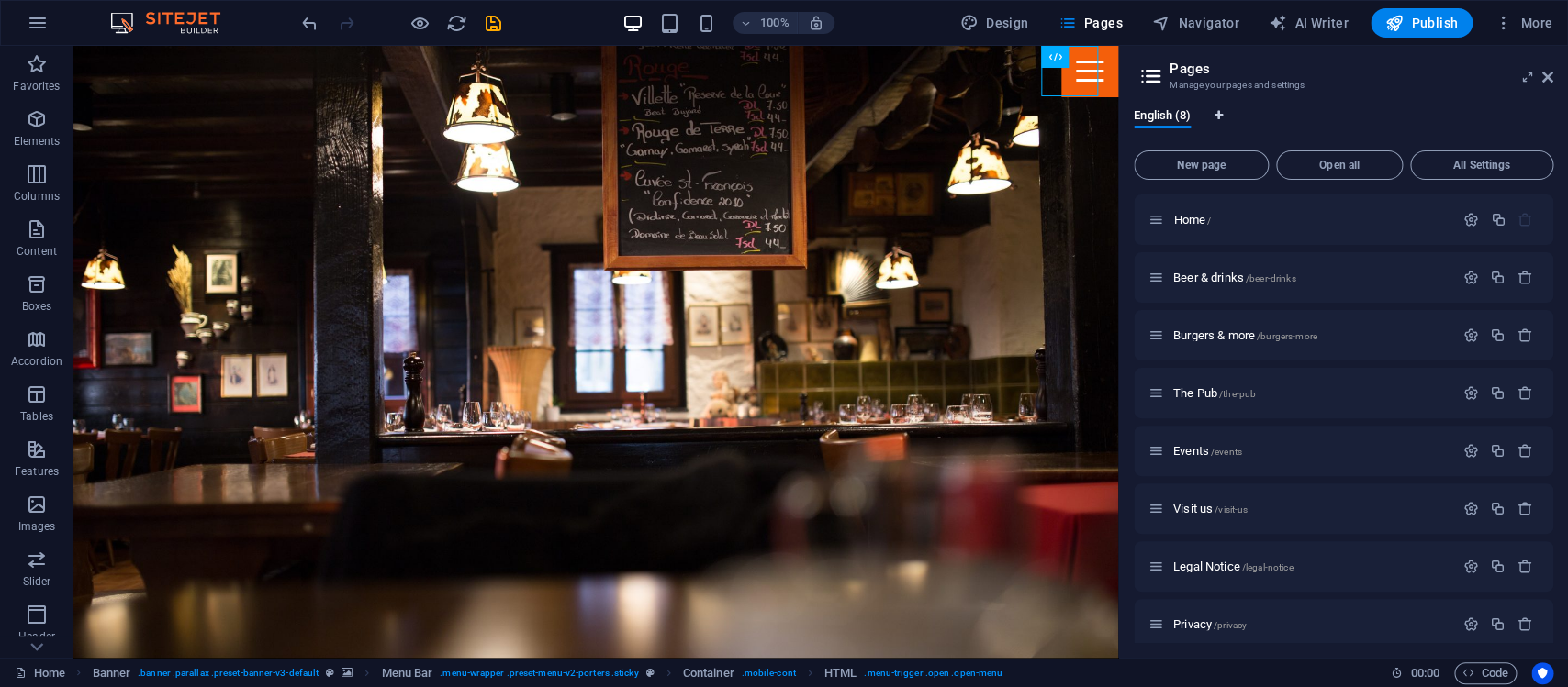
click at [1219, 111] on icon "Language Tabs" at bounding box center [1217, 115] width 8 height 11
select select "41"
select select "70"
select select "30"
